Goal: Register for event/course

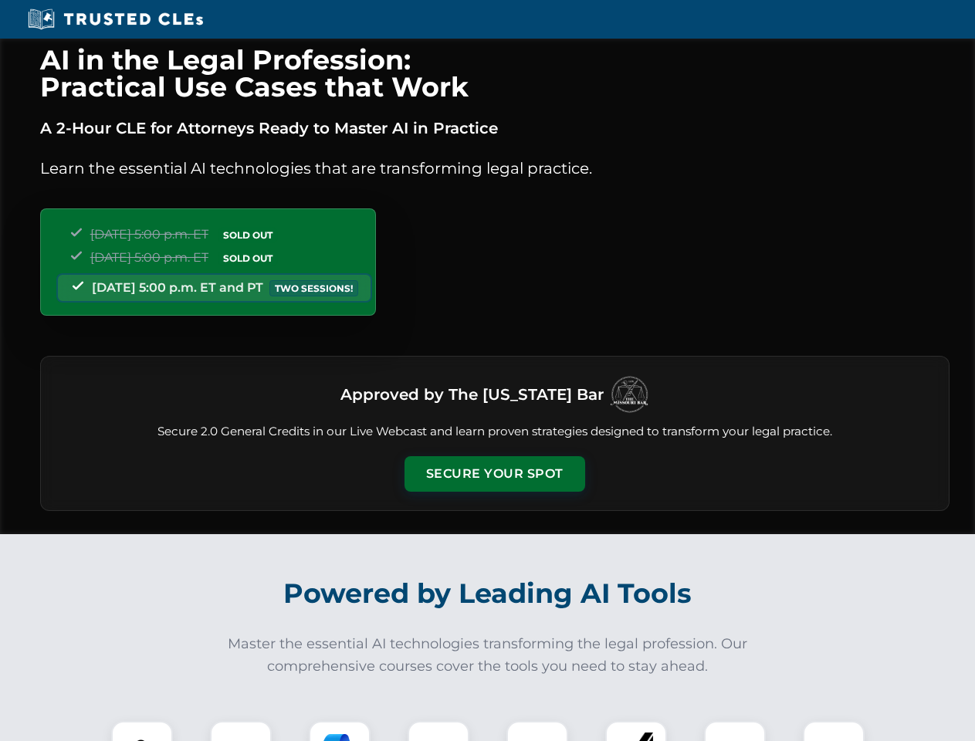
click at [494, 474] on button "Secure Your Spot" at bounding box center [494, 474] width 181 height 36
click at [142, 731] on img at bounding box center [142, 751] width 45 height 45
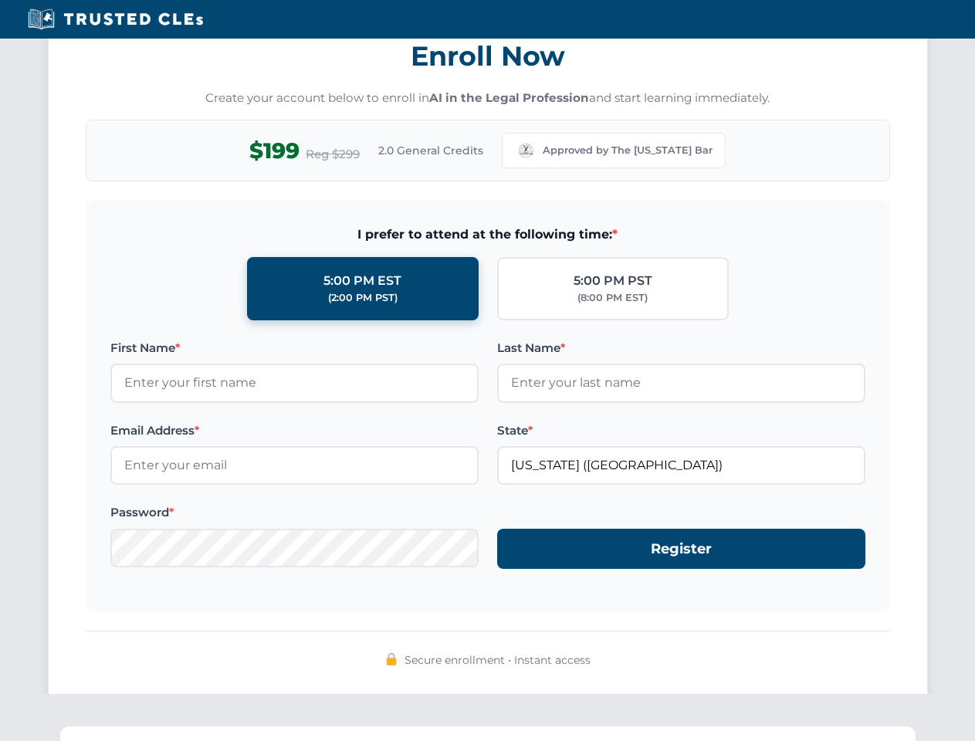
scroll to position [1515, 0]
